Goal: Navigation & Orientation: Find specific page/section

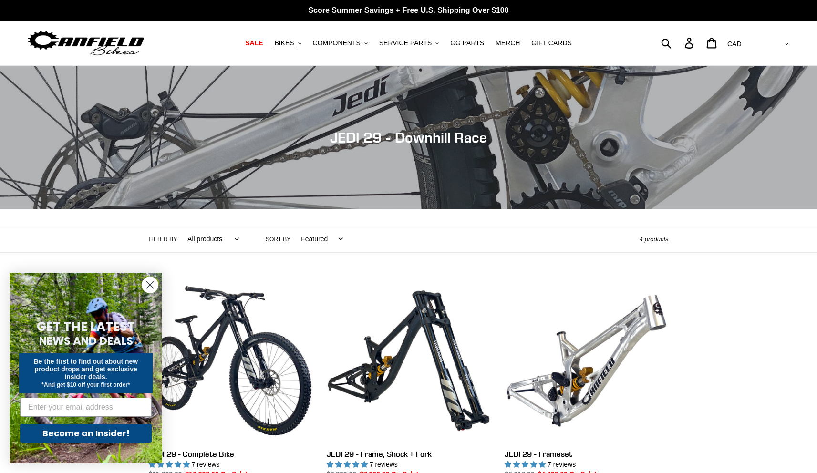
click at [726, 345] on div "Collection: JEDI 29 - Downhill Race Filter by All products 29er BFCM23 BFCM24 D…" at bounding box center [408, 386] width 817 height 641
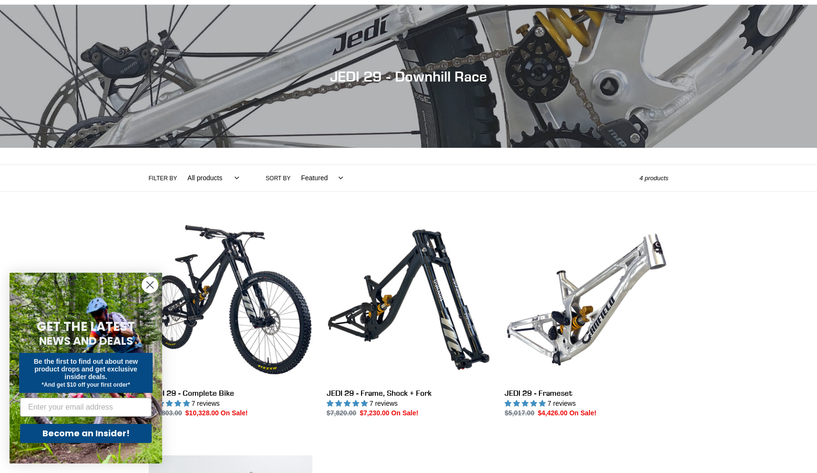
scroll to position [243, 0]
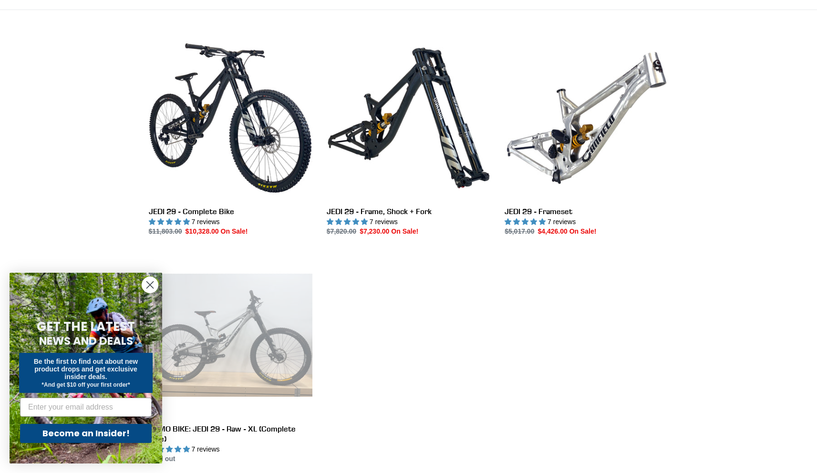
click at [148, 280] on circle "Close dialog" at bounding box center [150, 285] width 16 height 16
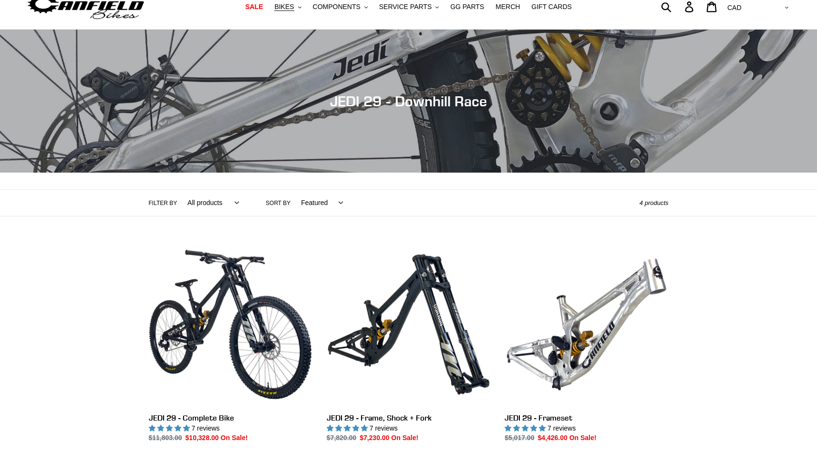
scroll to position [0, 0]
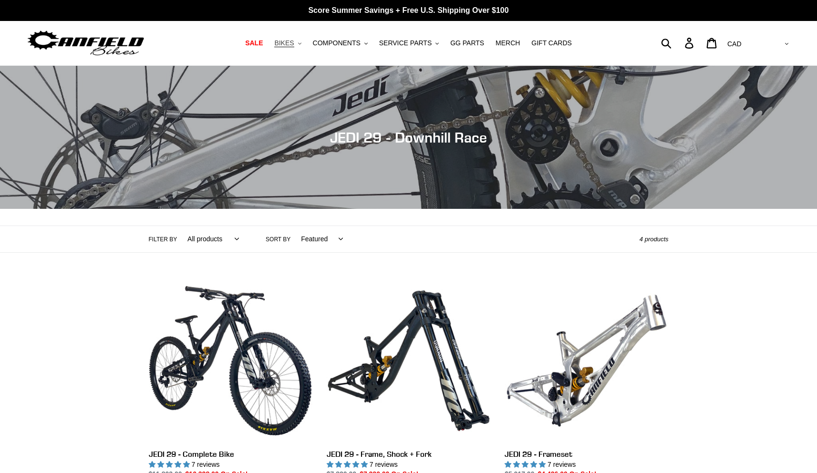
click at [288, 44] on span "BIKES" at bounding box center [284, 43] width 20 height 8
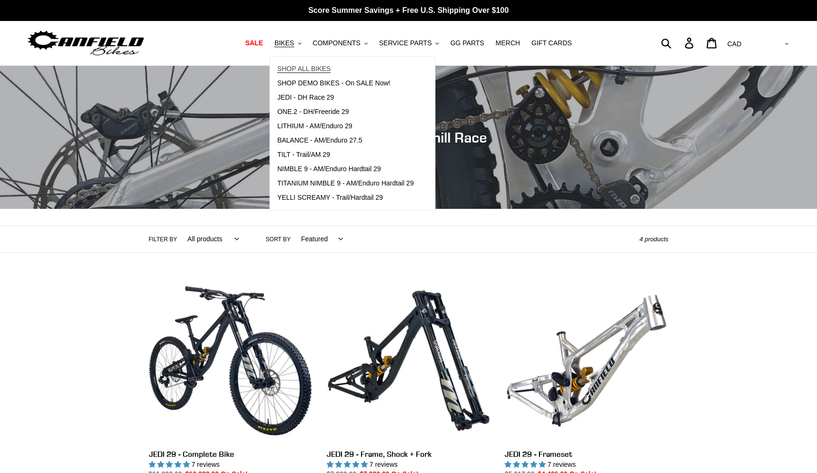
click at [307, 69] on span "SHOP ALL BIKES" at bounding box center [303, 69] width 53 height 8
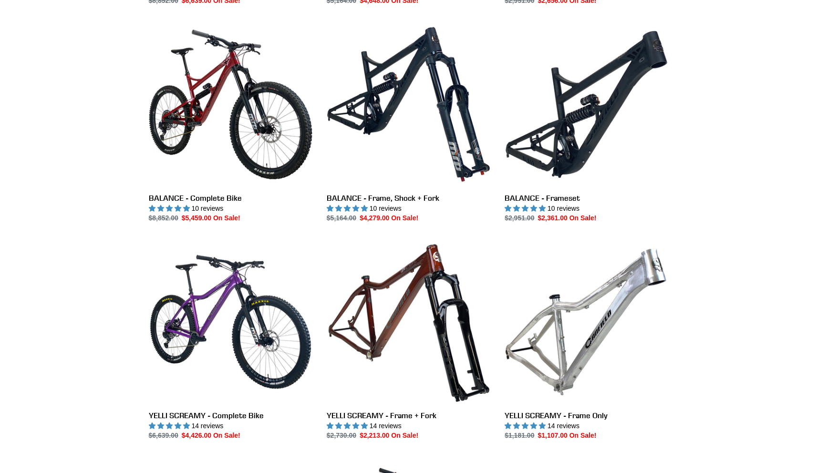
scroll to position [468, 0]
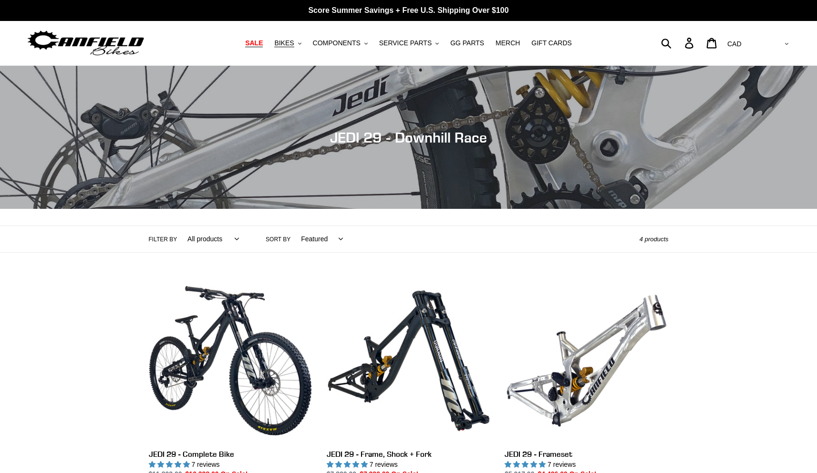
click at [254, 46] on span "SALE" at bounding box center [254, 43] width 18 height 8
